Goal: Find contact information: Find contact information

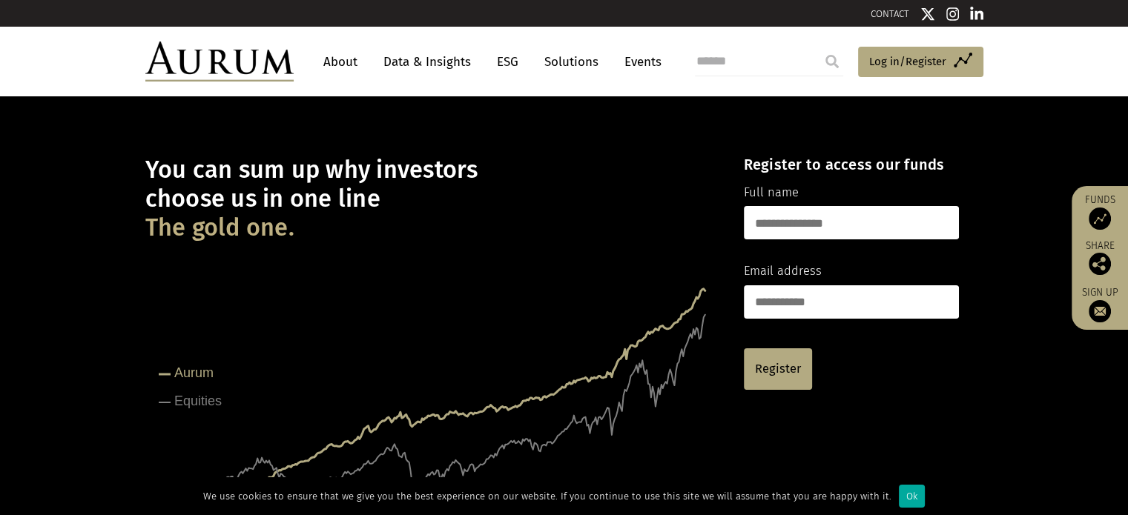
click at [347, 62] on link "About" at bounding box center [340, 61] width 49 height 27
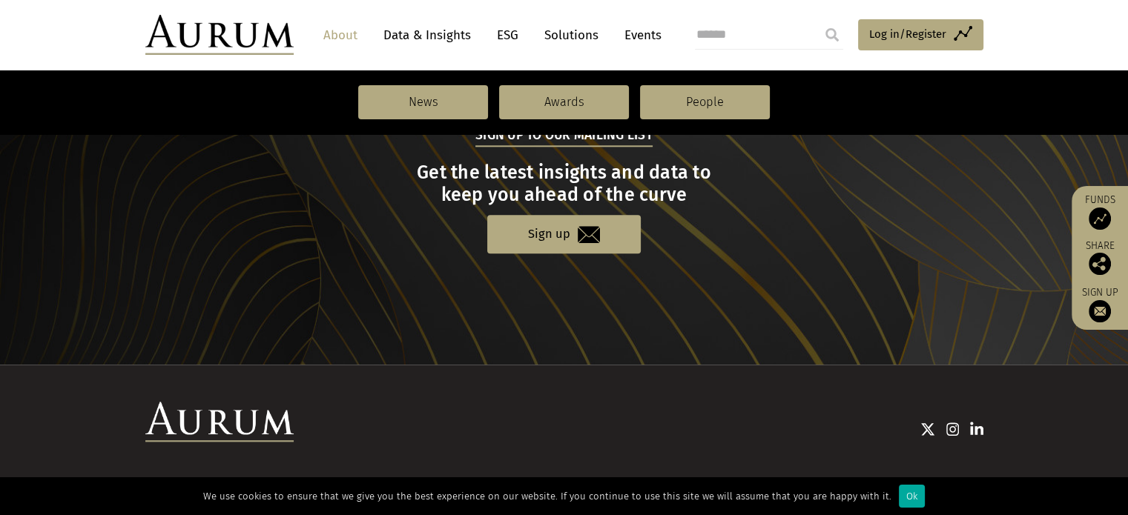
scroll to position [1695, 0]
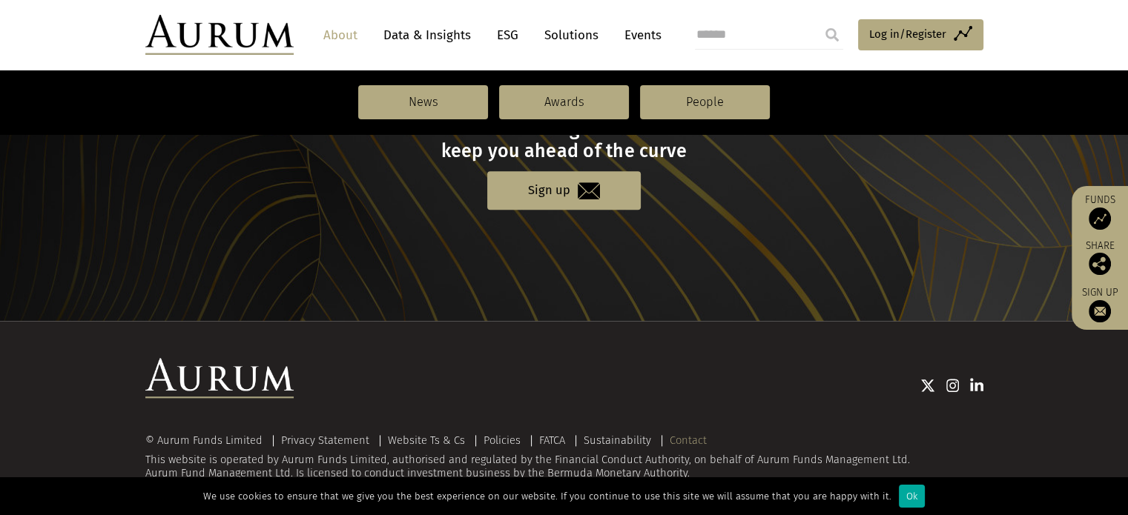
click at [683, 439] on link "Contact" at bounding box center [687, 440] width 37 height 13
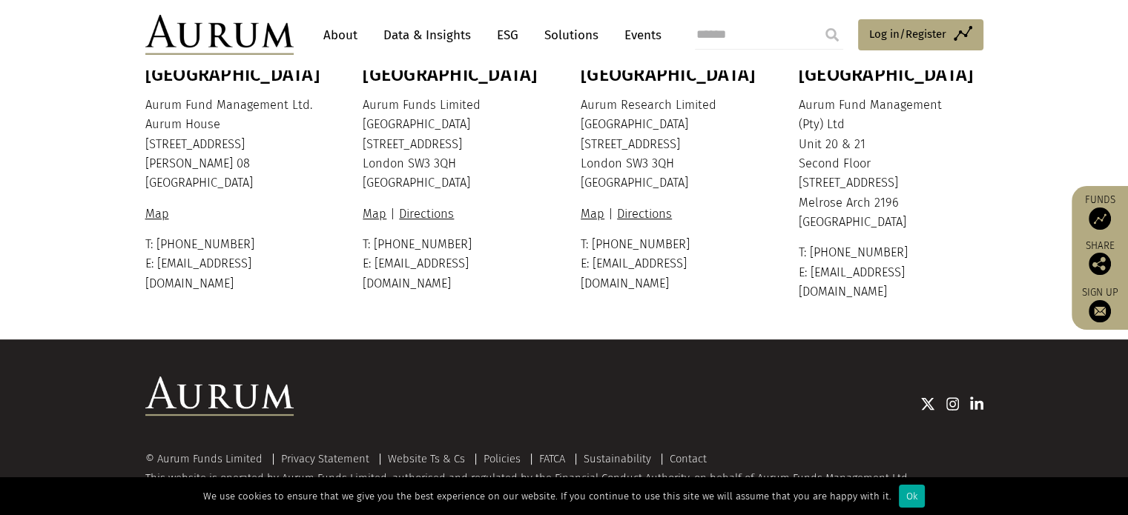
scroll to position [440, 0]
